Goal: Navigation & Orientation: Find specific page/section

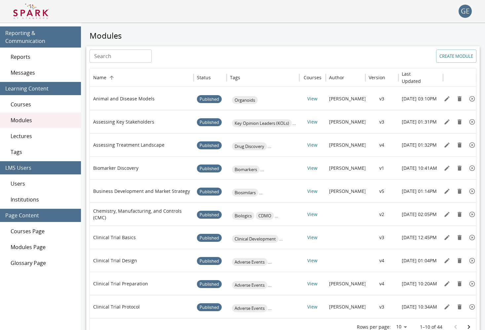
scroll to position [0, 0]
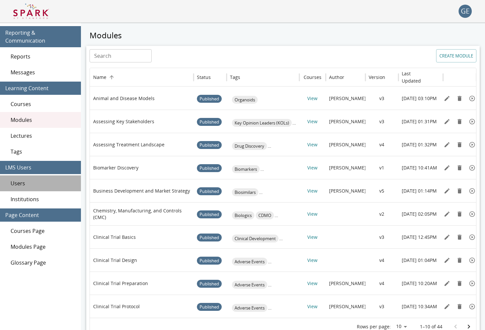
click at [24, 179] on span "Users" at bounding box center [43, 183] width 65 height 8
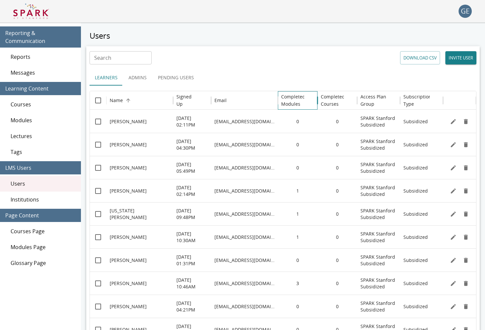
click at [294, 106] on h6 "Completed Modules" at bounding box center [293, 100] width 24 height 15
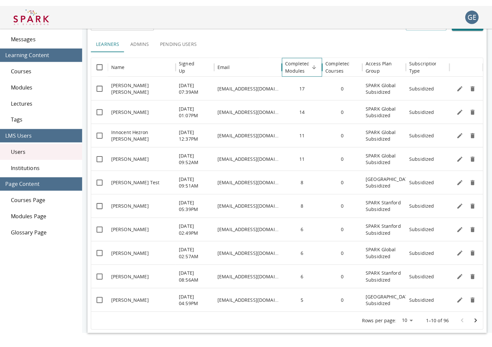
scroll to position [26, 0]
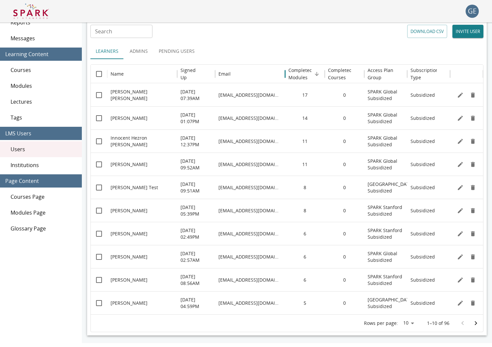
click at [478, 324] on icon "Go to next page" at bounding box center [476, 323] width 8 height 8
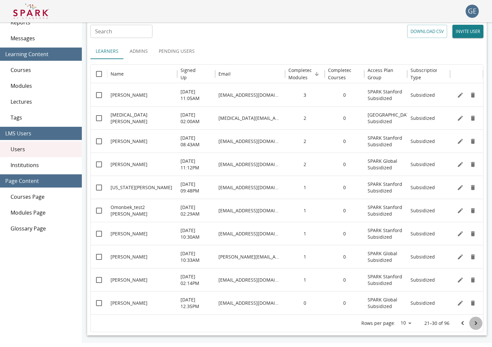
click at [478, 324] on icon "Go to next page" at bounding box center [476, 323] width 8 height 8
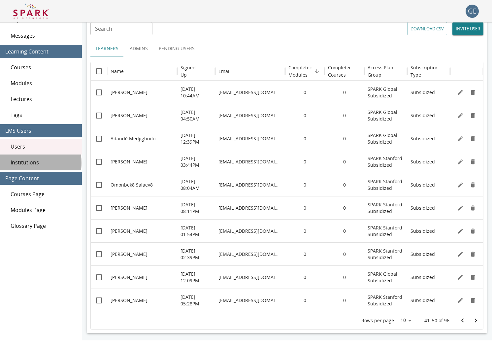
click at [22, 163] on span "Institutions" at bounding box center [44, 162] width 66 height 8
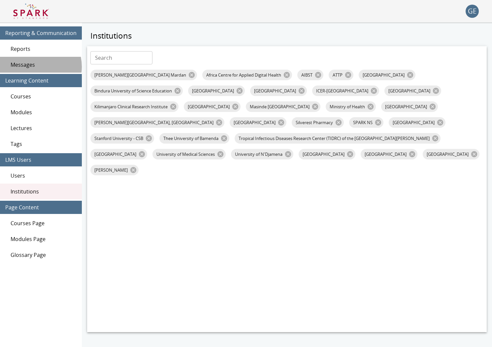
click at [32, 67] on span "Messages" at bounding box center [44, 65] width 66 height 8
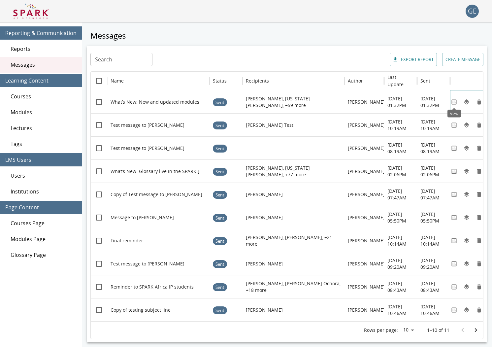
click at [453, 101] on icon "View" at bounding box center [454, 102] width 7 height 7
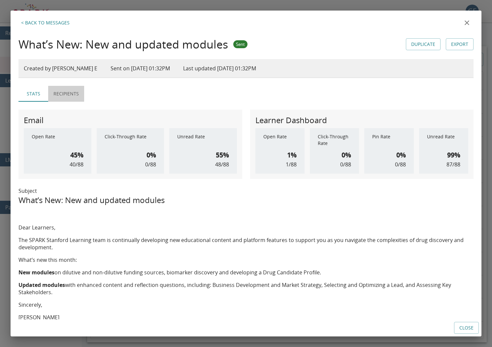
drag, startPoint x: 83, startPoint y: 96, endPoint x: 75, endPoint y: 95, distance: 7.4
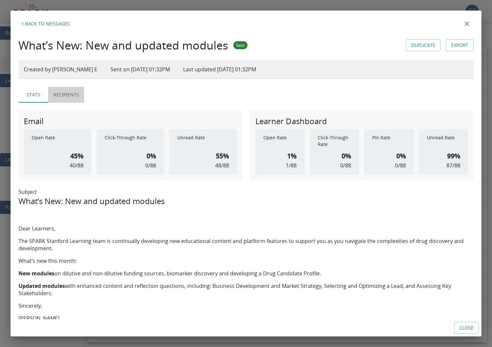
click at [82, 96] on button "Recipients" at bounding box center [66, 95] width 36 height 16
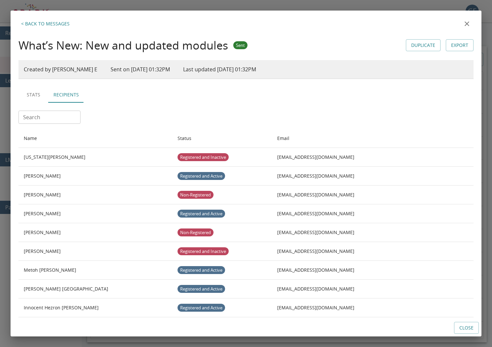
drag, startPoint x: 465, startPoint y: 22, endPoint x: 461, endPoint y: 25, distance: 4.9
click at [465, 22] on icon "close" at bounding box center [467, 23] width 5 height 5
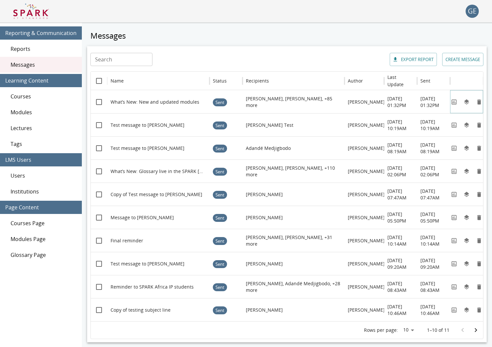
scroll to position [0, -1]
